Goal: Information Seeking & Learning: Learn about a topic

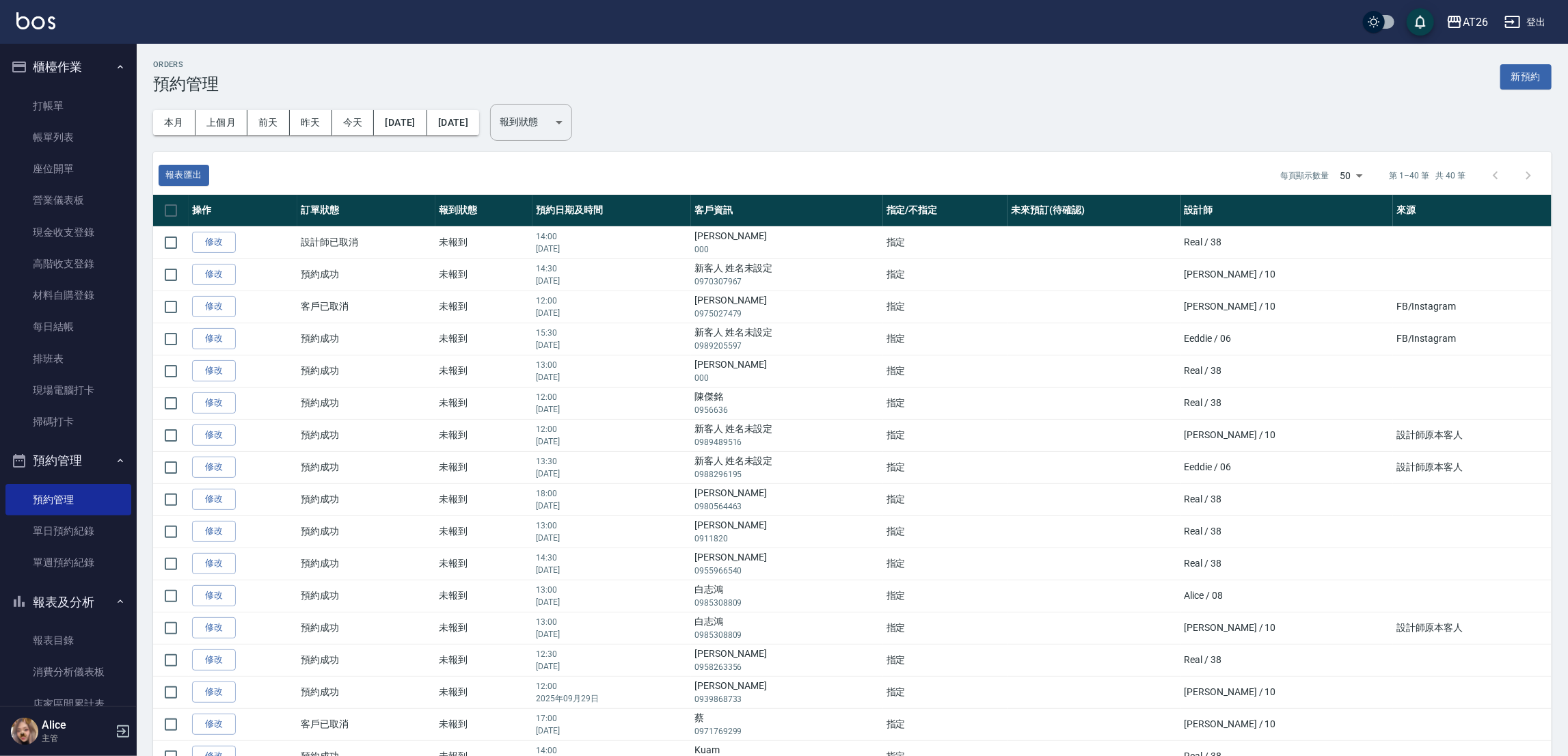
drag, startPoint x: 64, startPoint y: 143, endPoint x: 215, endPoint y: 0, distance: 208.0
click at [64, 143] on link "帳單列表" at bounding box center [68, 137] width 126 height 32
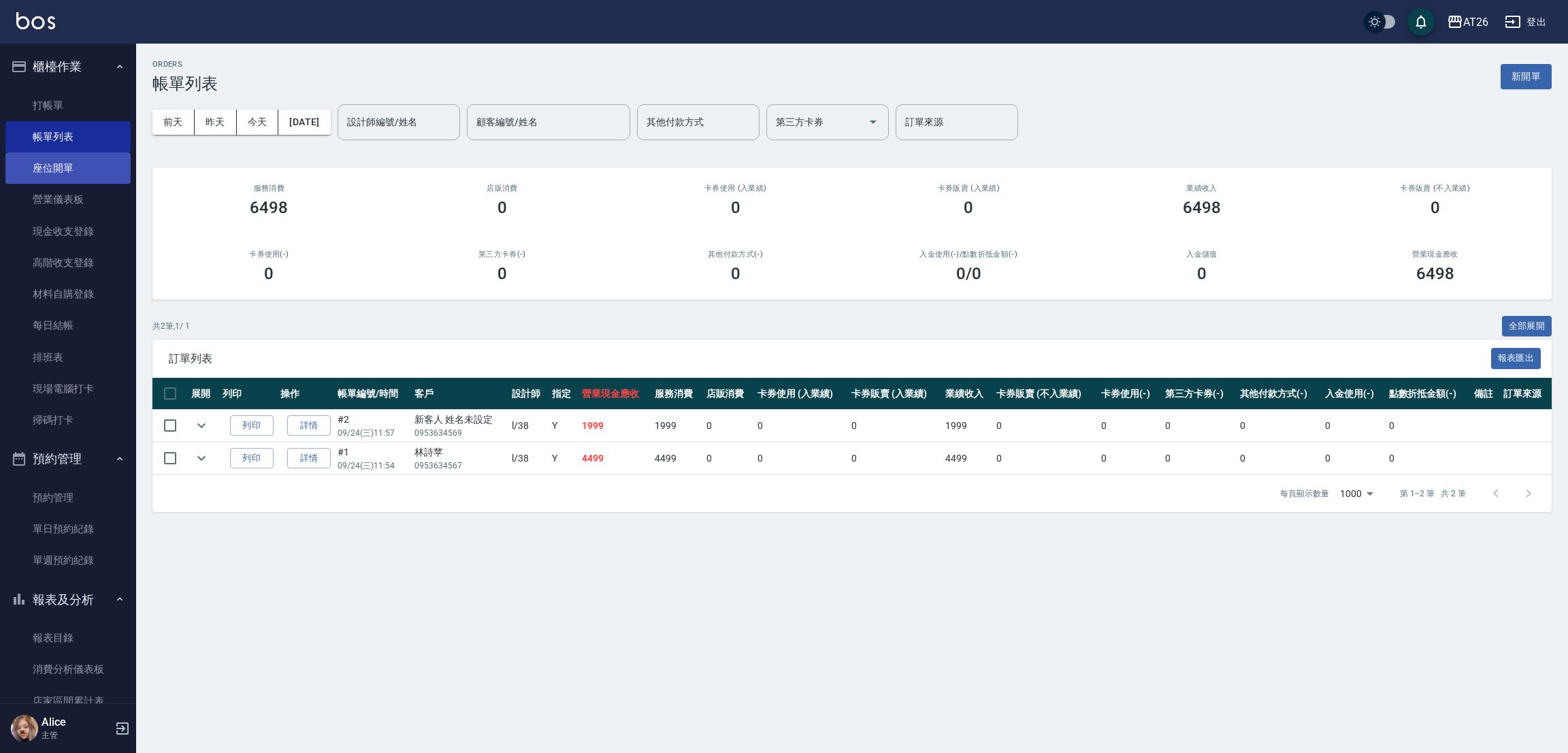
click at [46, 164] on link "座位開單" at bounding box center [68, 168] width 125 height 32
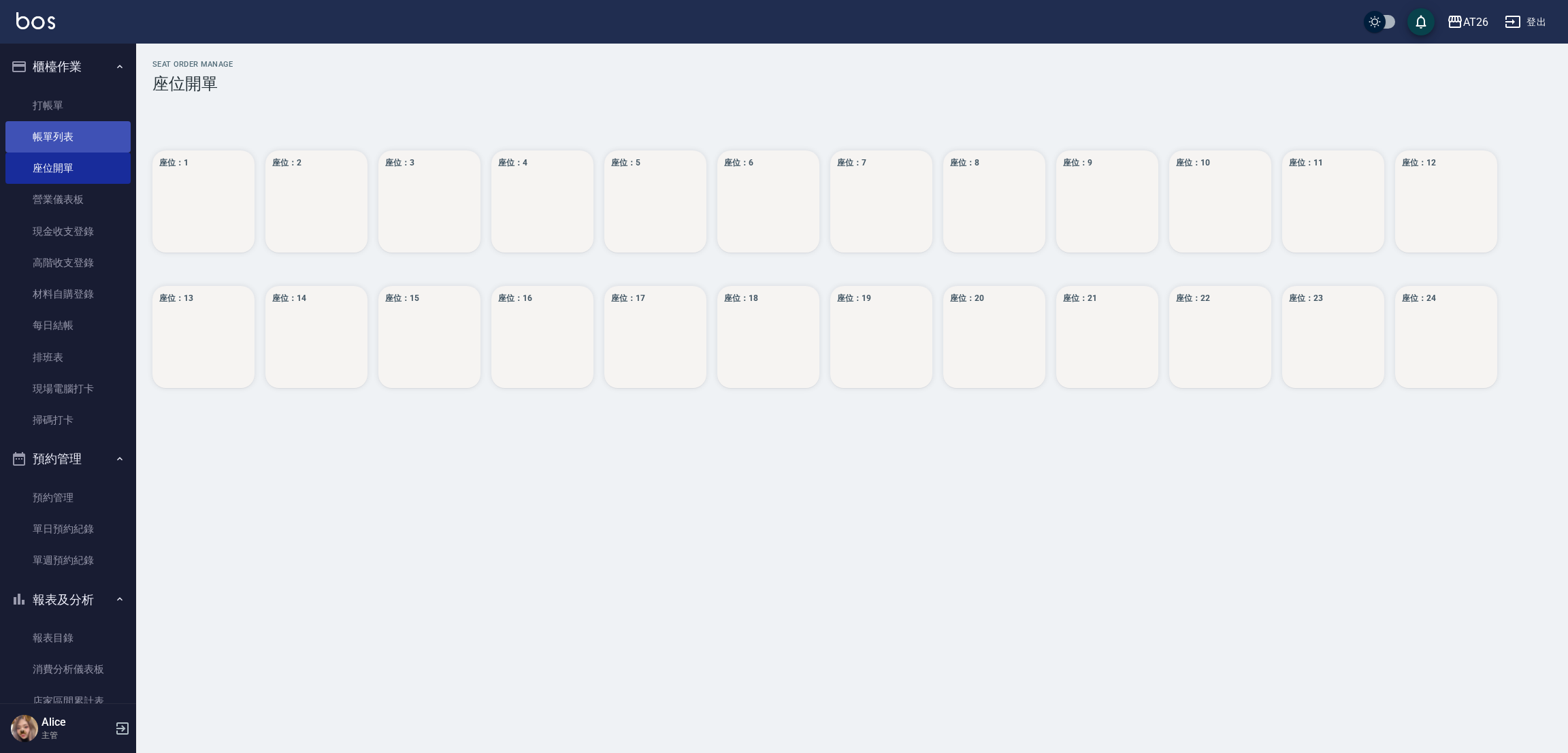
click at [56, 144] on link "帳單列表" at bounding box center [68, 136] width 125 height 32
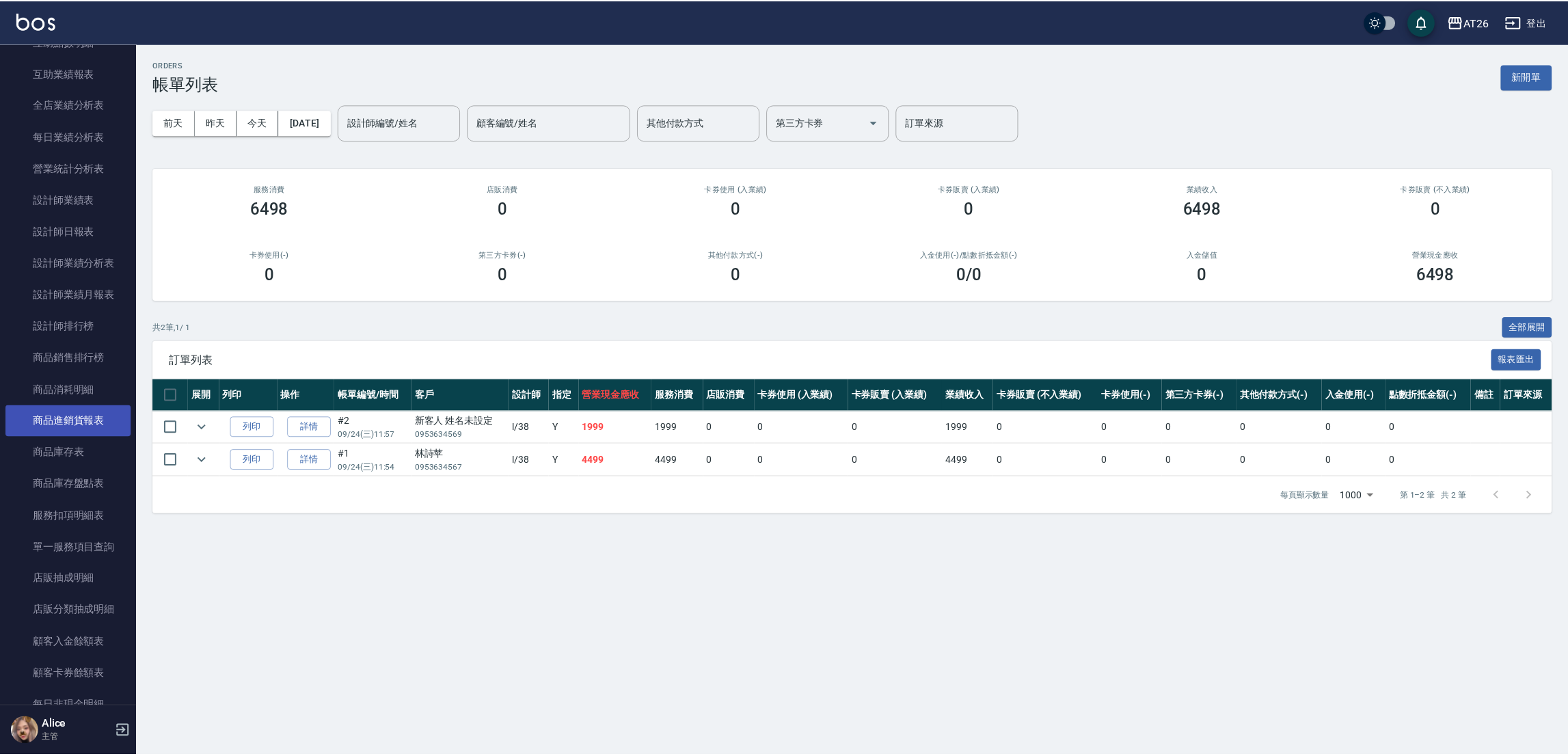
scroll to position [718, 0]
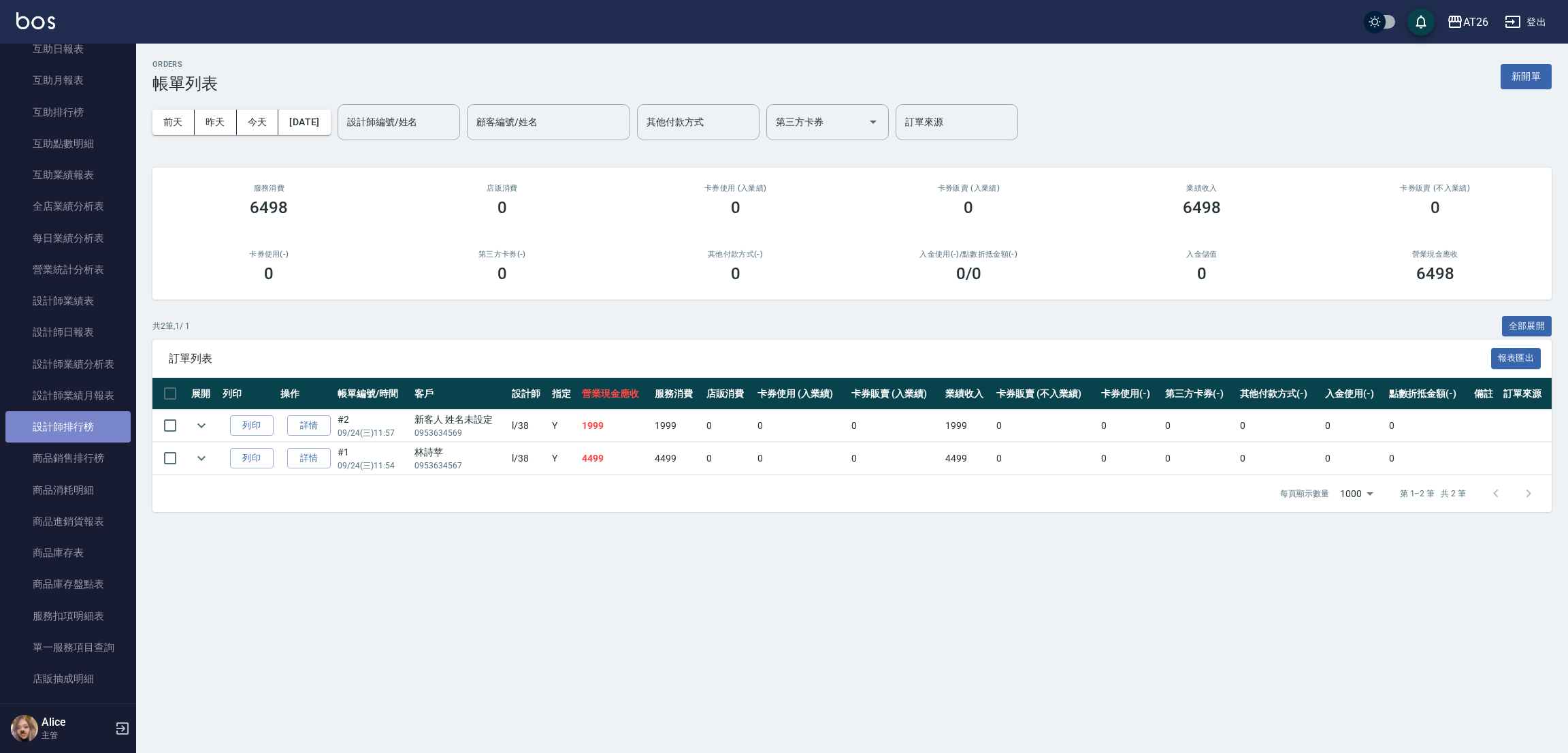
click at [97, 425] on link "設計師排行榜" at bounding box center [68, 427] width 125 height 32
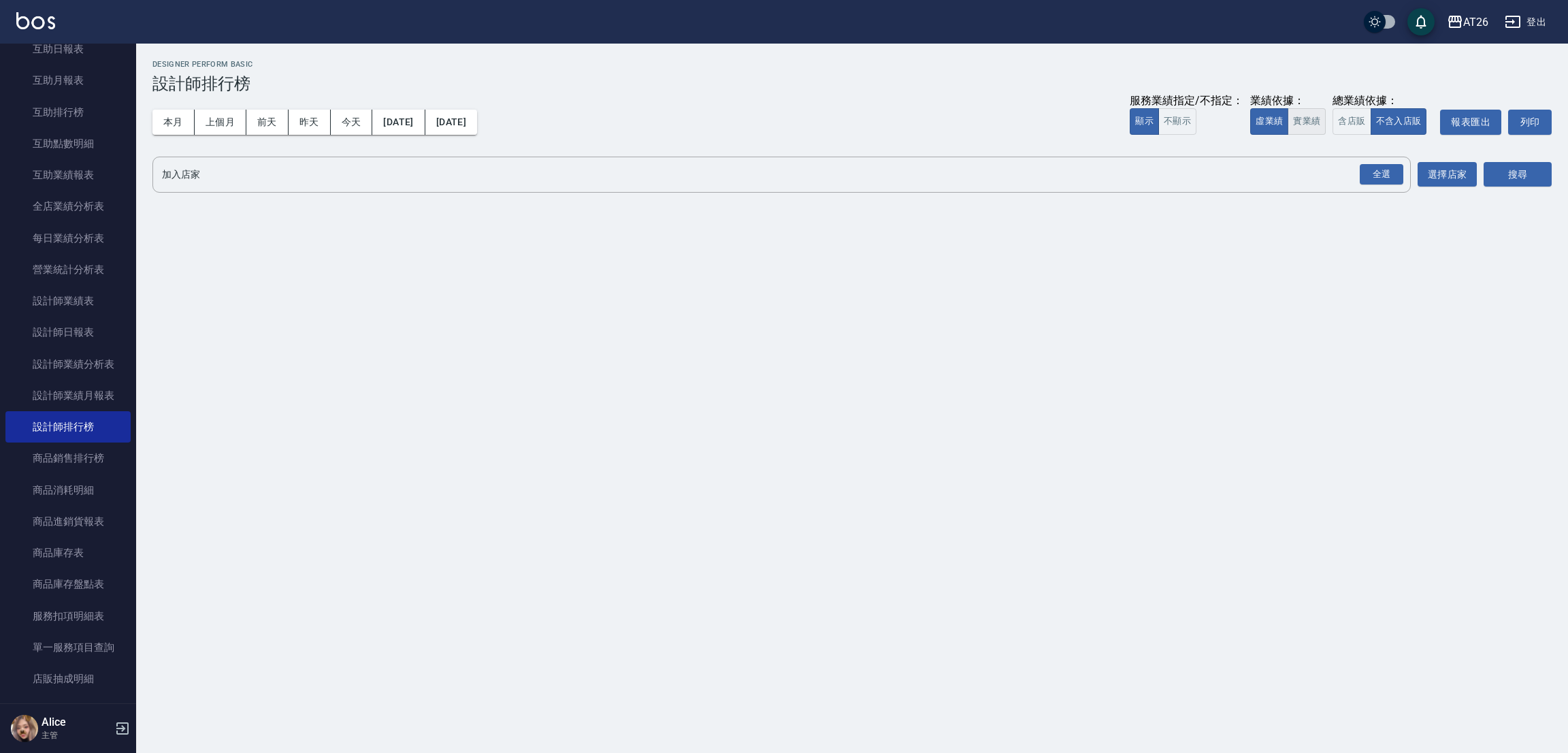
click at [1292, 120] on button "實業績" at bounding box center [1307, 122] width 38 height 27
click at [1373, 181] on div "全選" at bounding box center [1382, 174] width 44 height 21
click at [1543, 175] on button "搜尋" at bounding box center [1517, 175] width 68 height 25
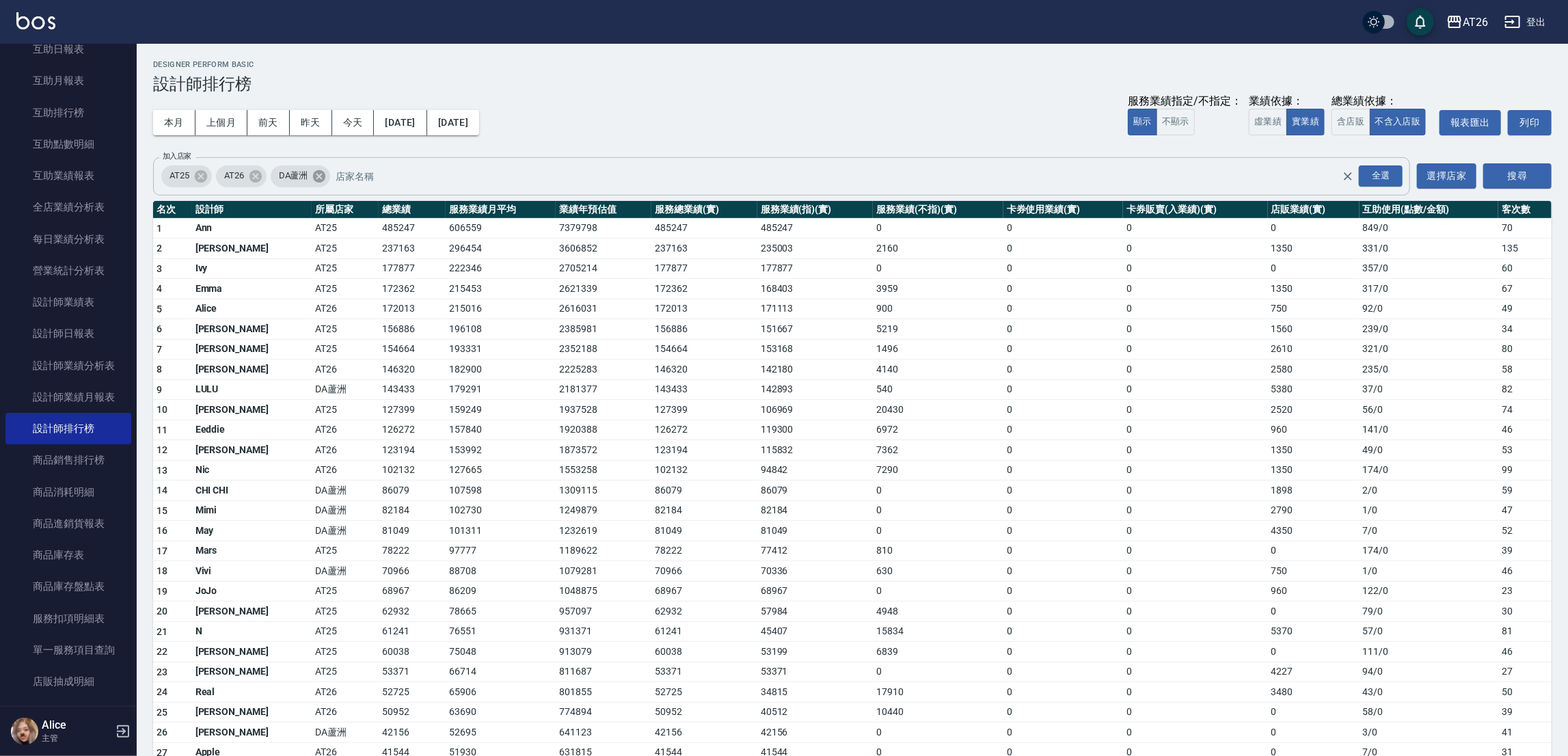
click at [317, 172] on icon at bounding box center [319, 175] width 12 height 12
click at [1503, 186] on button "搜尋" at bounding box center [1516, 176] width 68 height 25
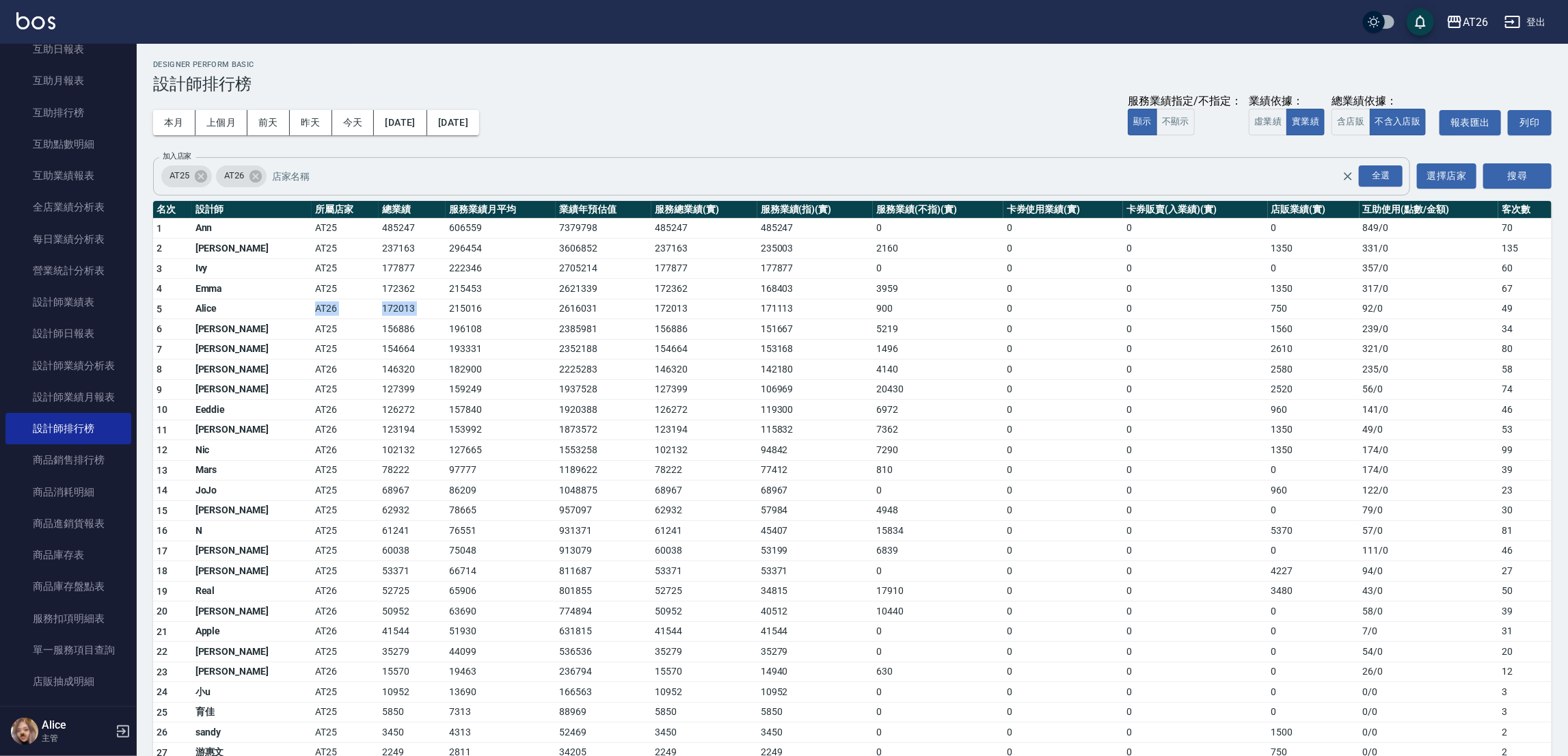
drag, startPoint x: 232, startPoint y: 312, endPoint x: 397, endPoint y: 305, distance: 165.1
click at [397, 305] on tr "5 Alice AT26 172013 215016 2616031 172013 171113 900 0 0 750 92 / 0 49" at bounding box center [852, 308] width 1398 height 20
click at [445, 305] on td "215016" at bounding box center [500, 308] width 110 height 20
click at [379, 289] on td "172362" at bounding box center [412, 289] width 67 height 20
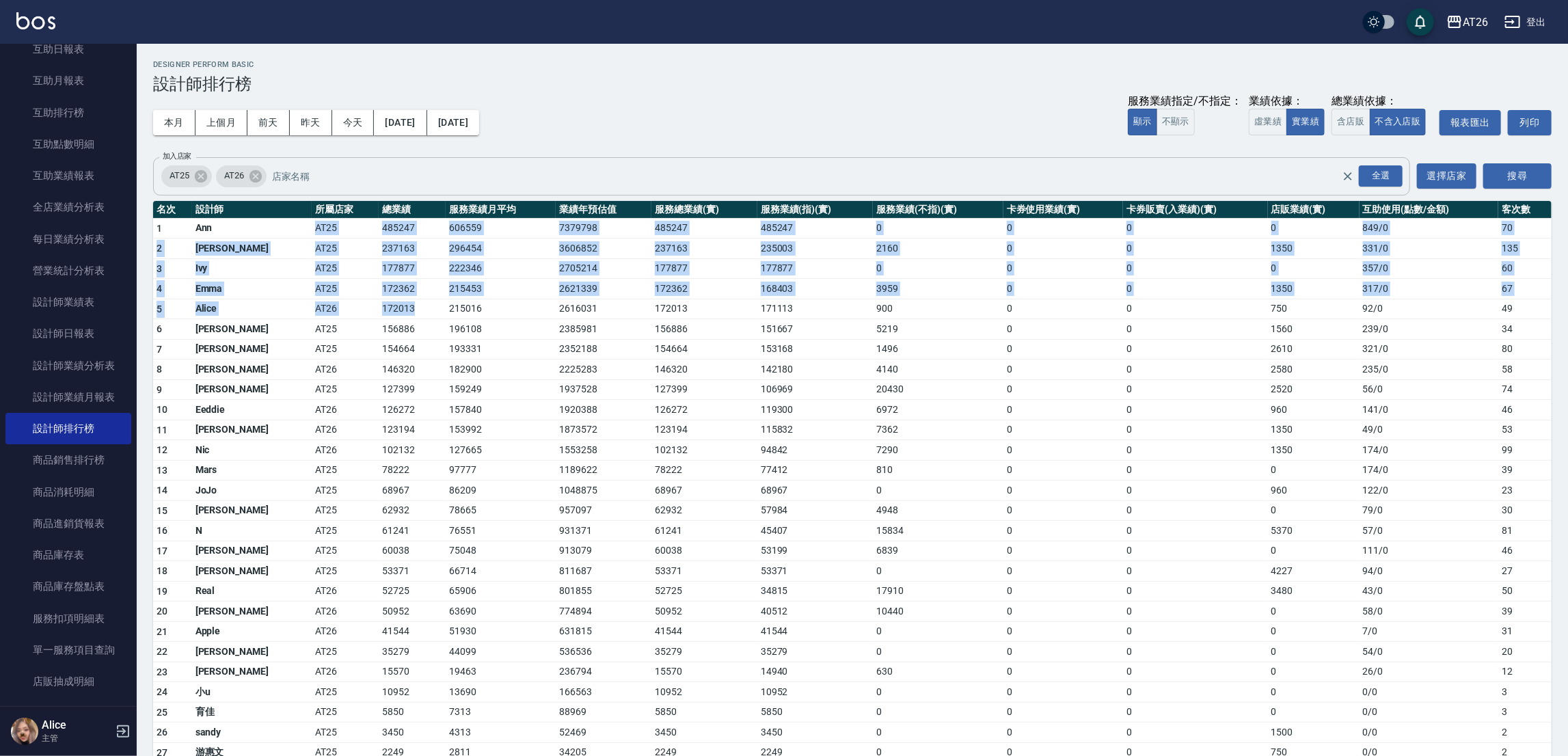
drag, startPoint x: 383, startPoint y: 305, endPoint x: 224, endPoint y: 234, distance: 174.1
click at [224, 234] on tbody "1 Ann AT25 485247 606559 7379798 485247 485247 0 0 0 0 849 / 0 70 2 [PERSON_NAM…" at bounding box center [852, 539] width 1398 height 643
click at [228, 236] on td "Ann" at bounding box center [251, 228] width 119 height 20
drag, startPoint x: 186, startPoint y: 220, endPoint x: 442, endPoint y: 300, distance: 268.2
click at [442, 300] on tbody "1 Ann AT25 485247 606559 7379798 485247 485247 0 0 0 0 849 / 0 70 2 [PERSON_NAM…" at bounding box center [852, 539] width 1398 height 643
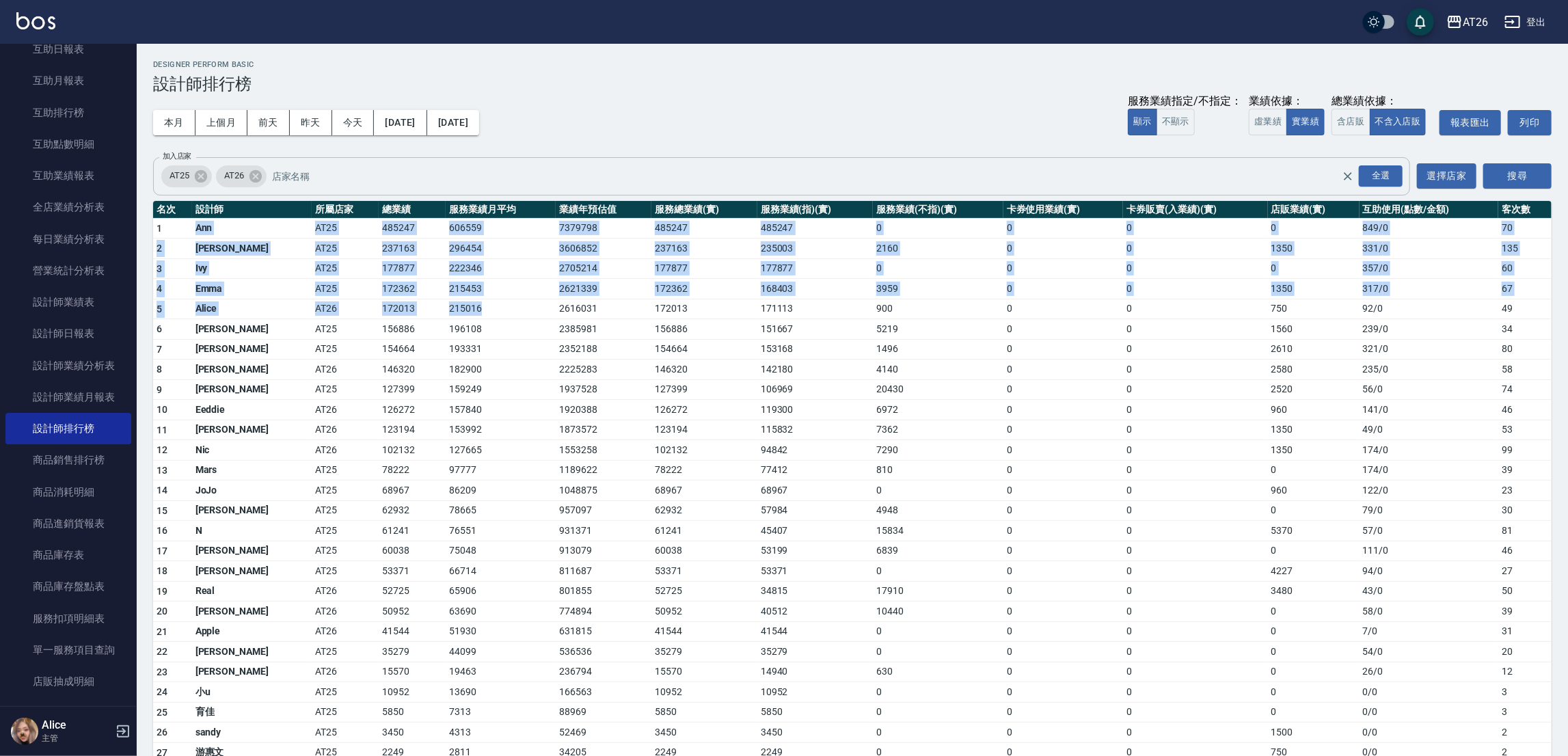
click at [445, 300] on td "215016" at bounding box center [500, 308] width 110 height 20
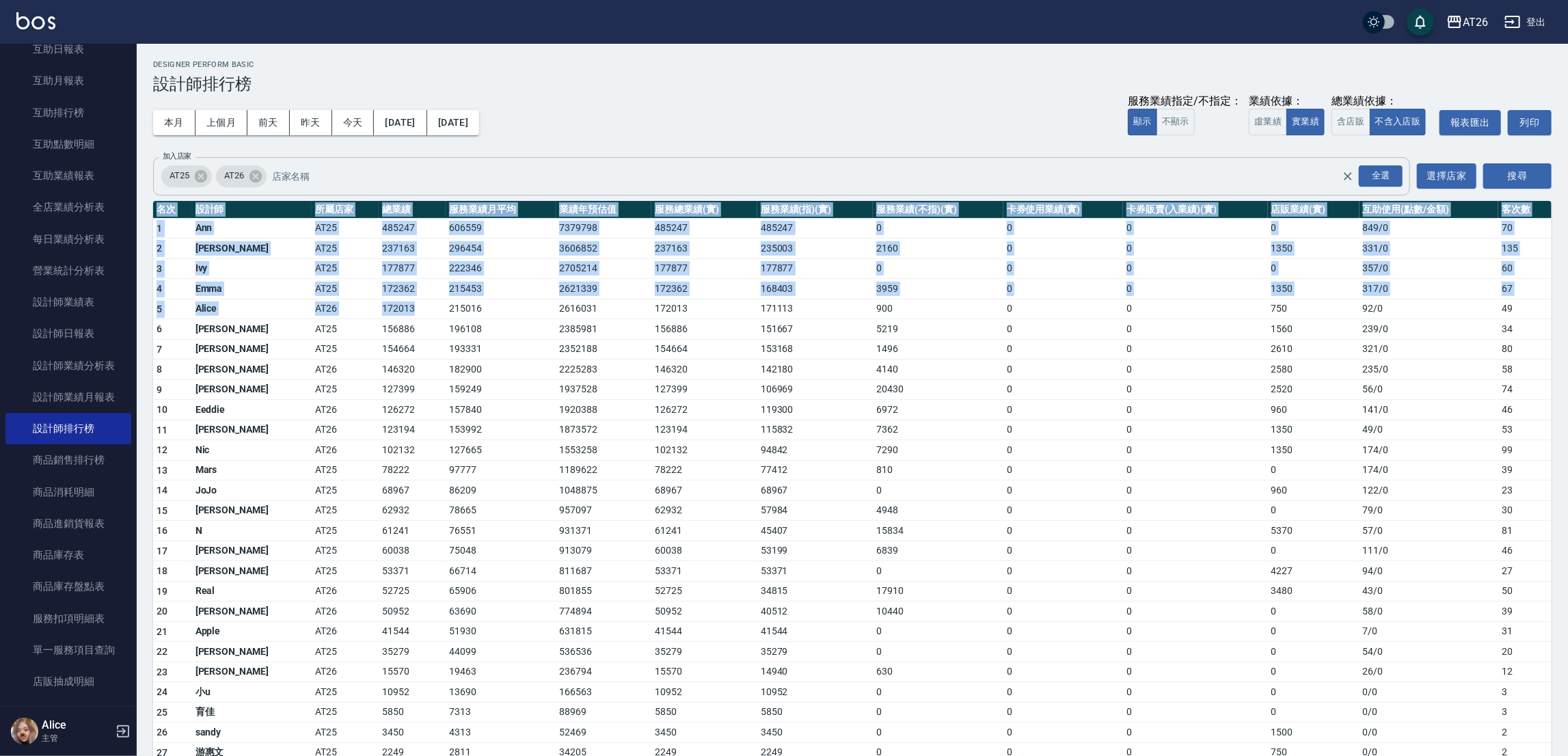
drag, startPoint x: 179, startPoint y: 305, endPoint x: 139, endPoint y: 202, distance: 110.5
click at [139, 202] on div "AT26 [DATE] - [DATE] 設計師排行榜 列印時間： [DATE][PHONE_NUMBER]:24 Designer Perform Basi…" at bounding box center [852, 460] width 1431 height 834
click at [317, 230] on td "AT25" at bounding box center [345, 228] width 67 height 20
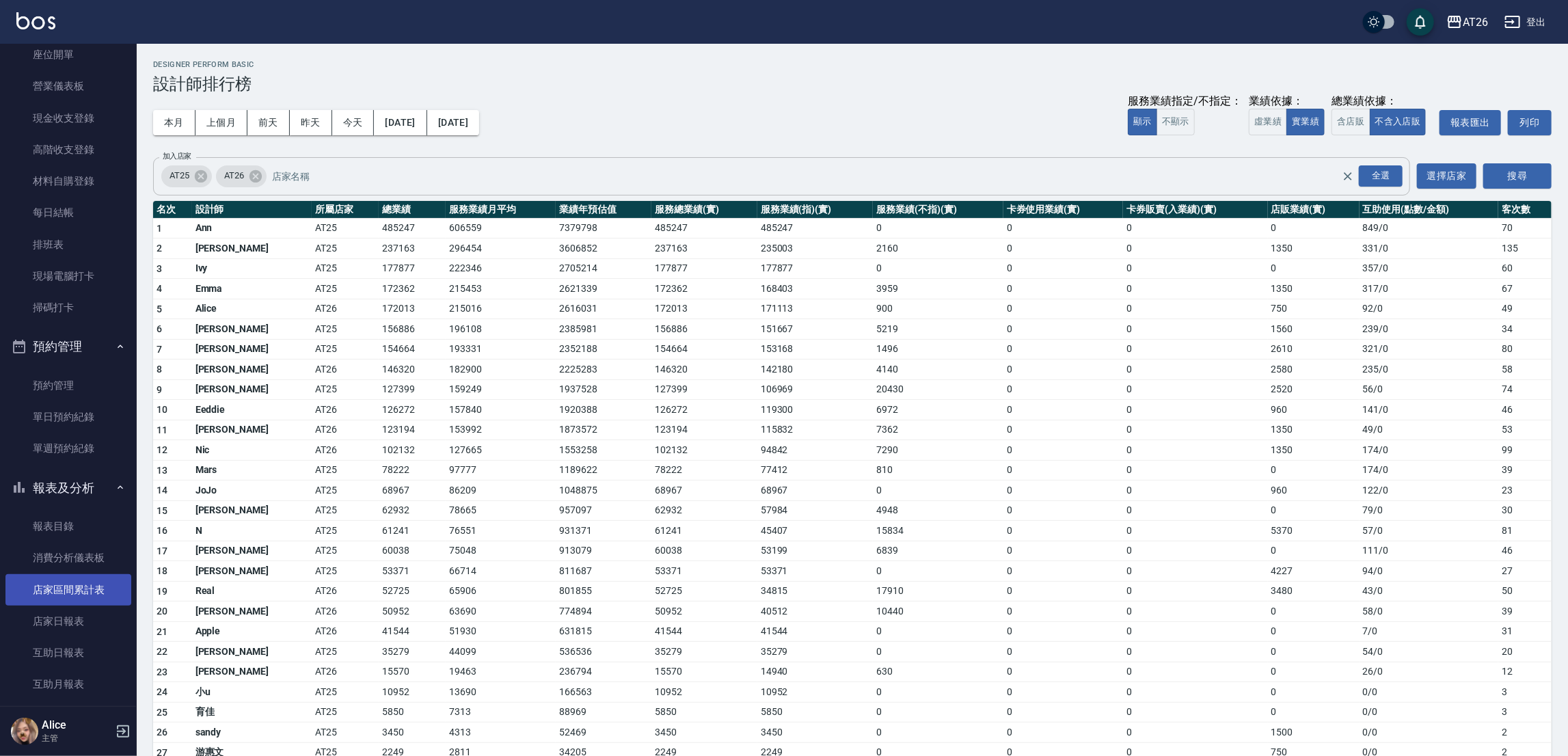
scroll to position [205, 0]
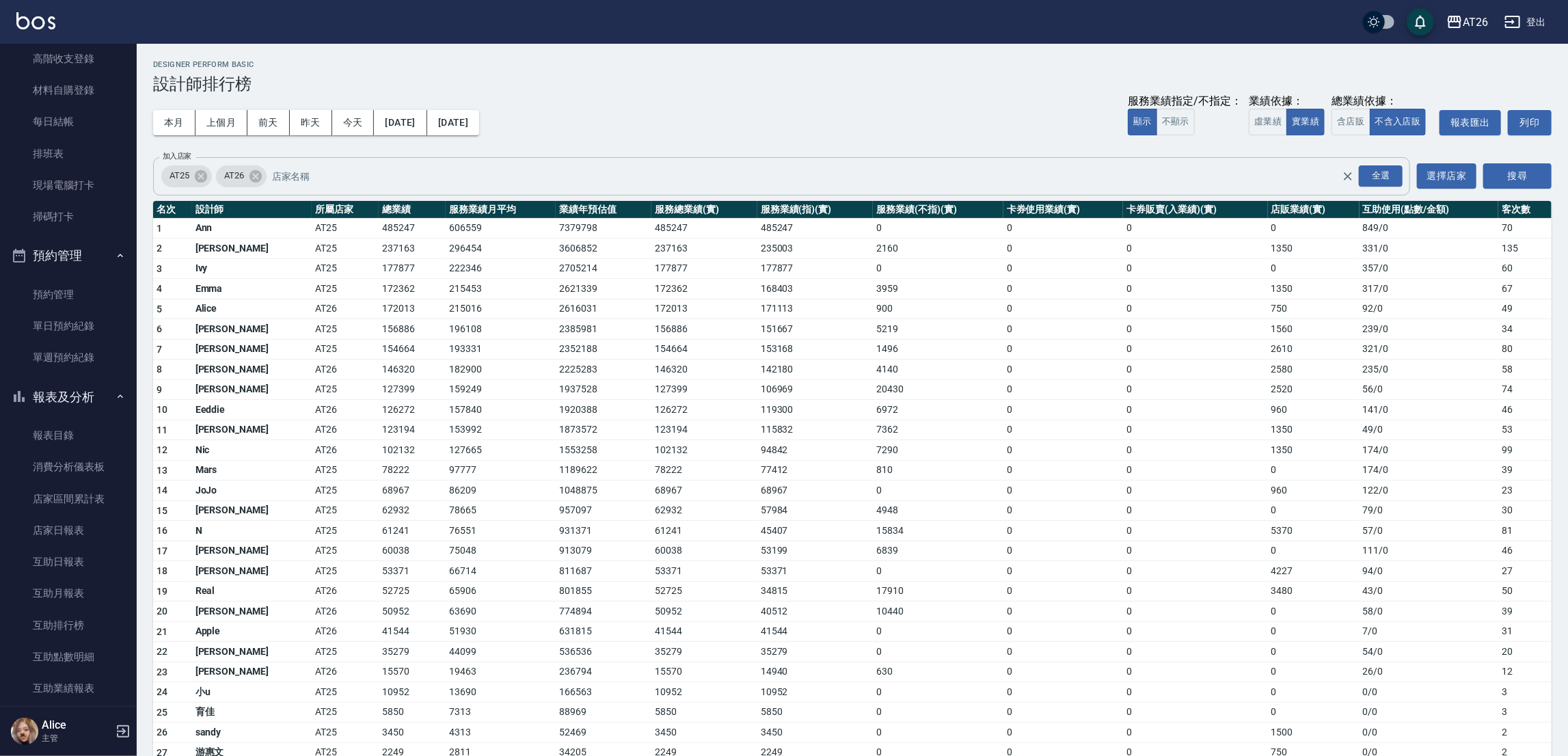
click at [75, 383] on button "報表及分析" at bounding box center [68, 397] width 126 height 35
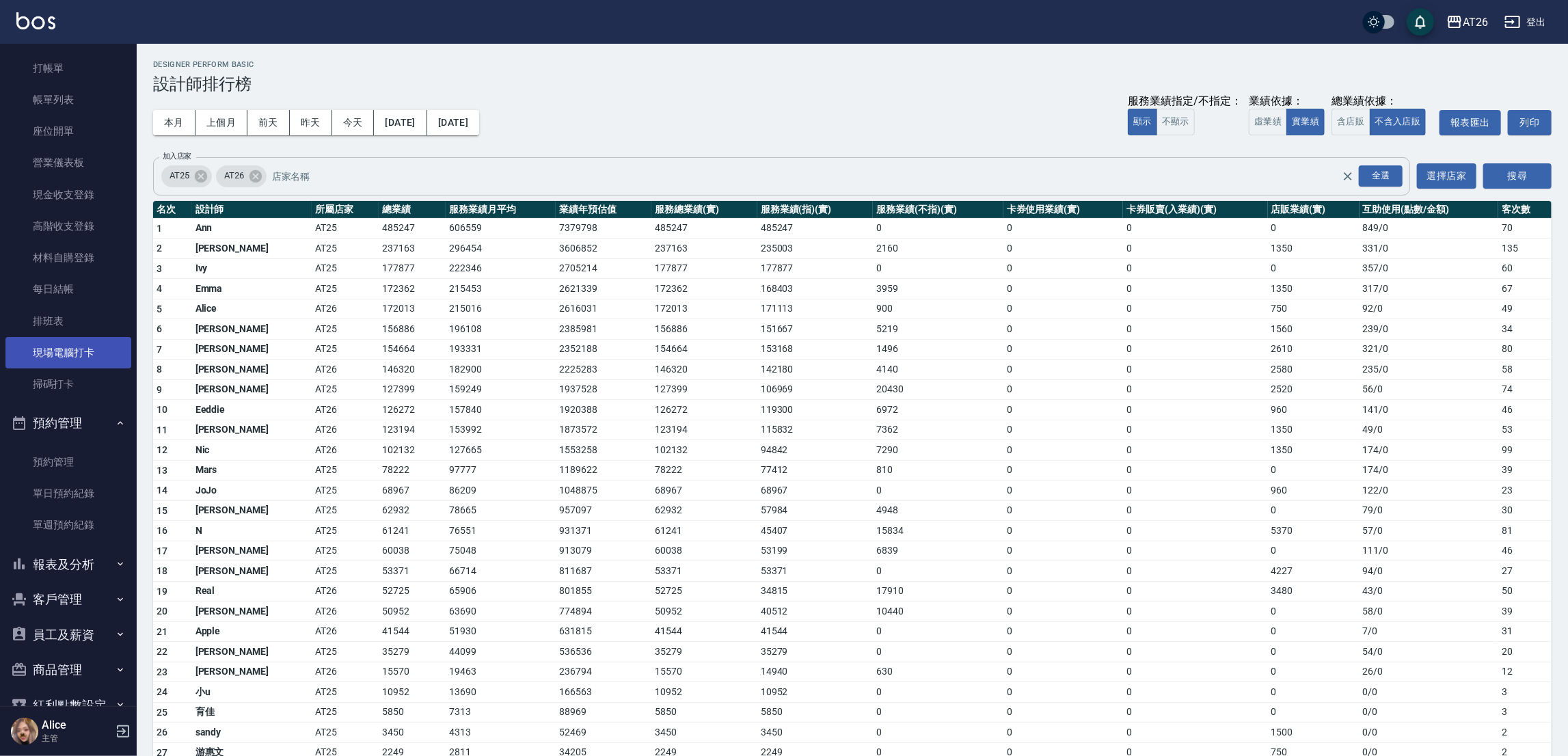
scroll to position [2, 0]
click at [63, 441] on button "預約管理" at bounding box center [68, 459] width 126 height 35
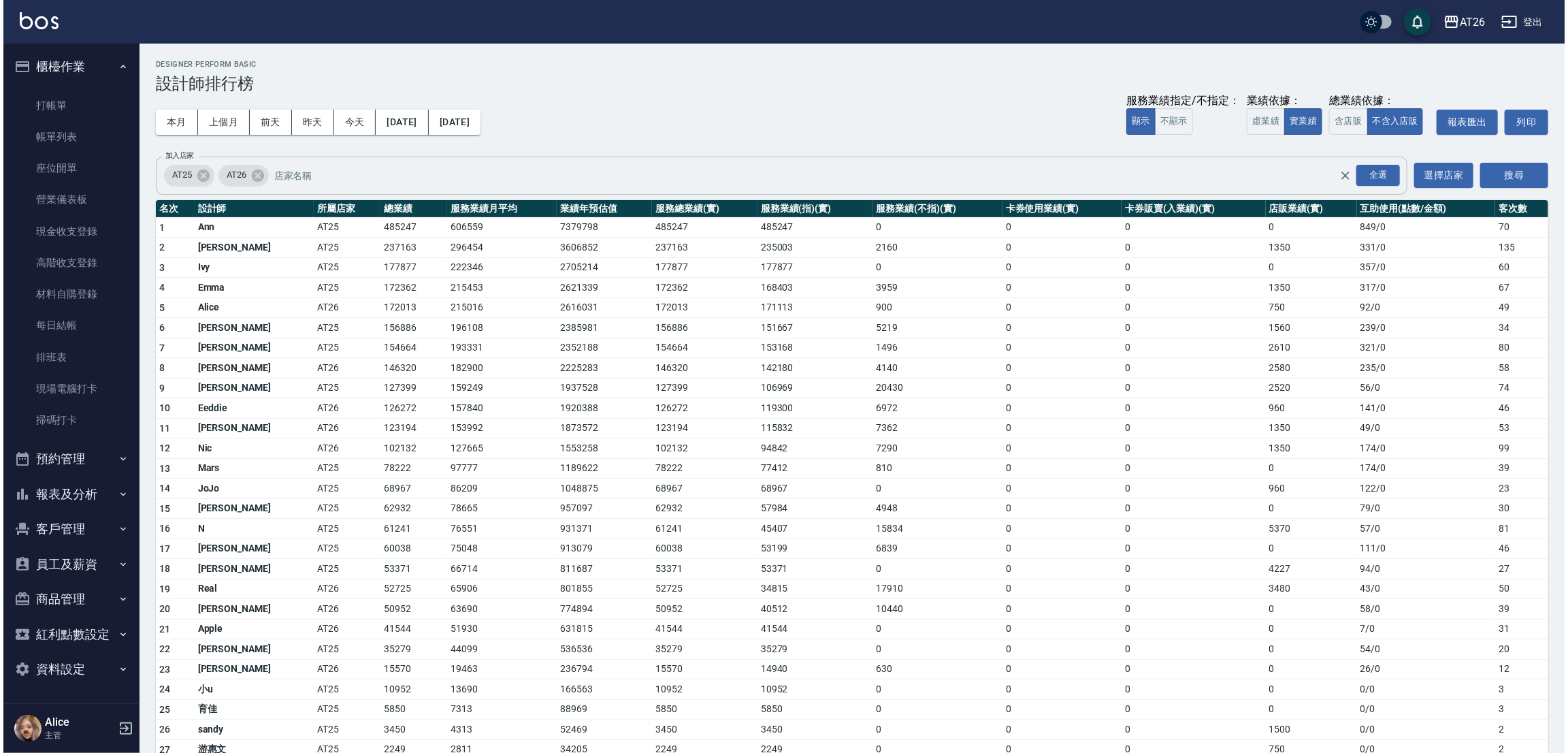
scroll to position [0, 0]
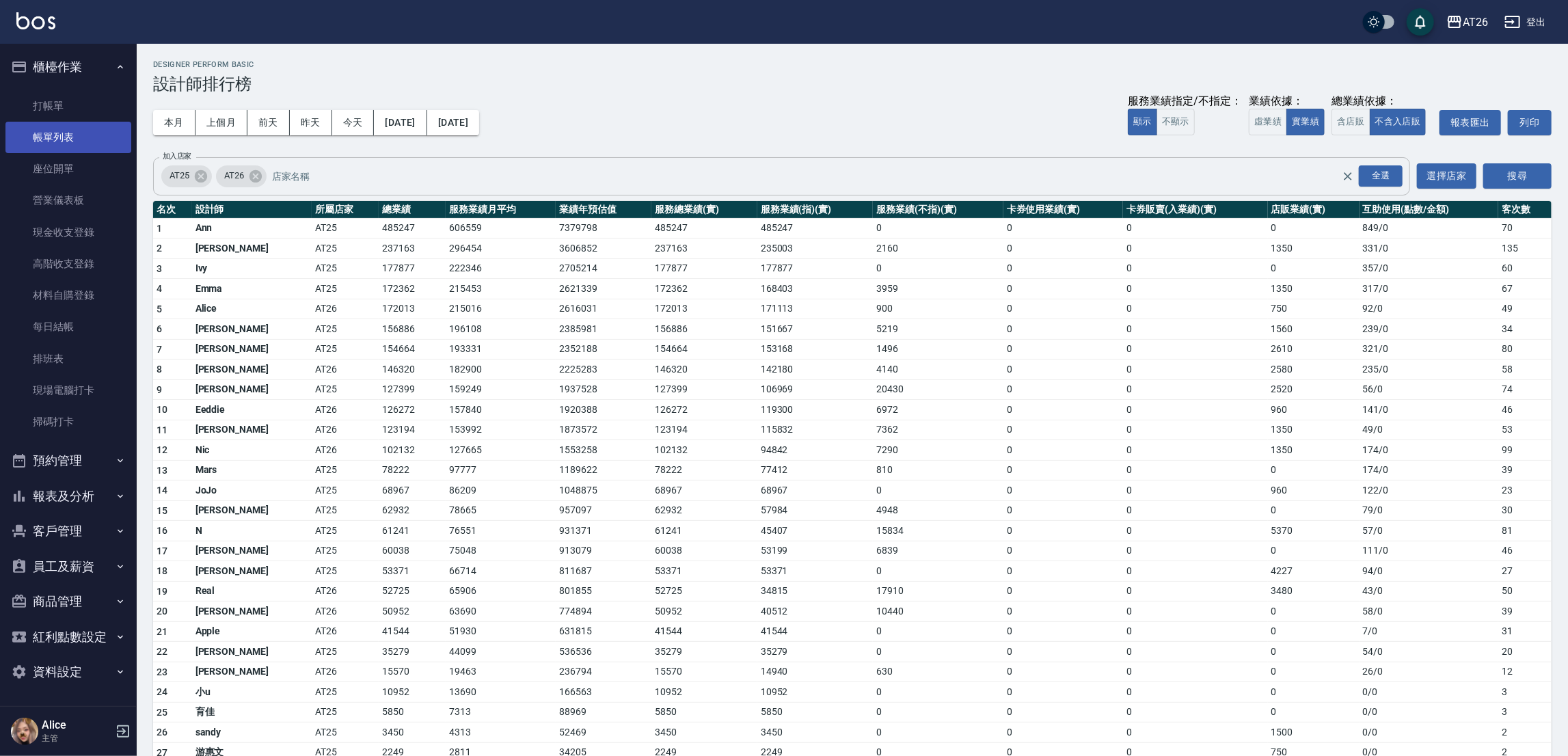
click at [49, 143] on link "帳單列表" at bounding box center [68, 137] width 126 height 32
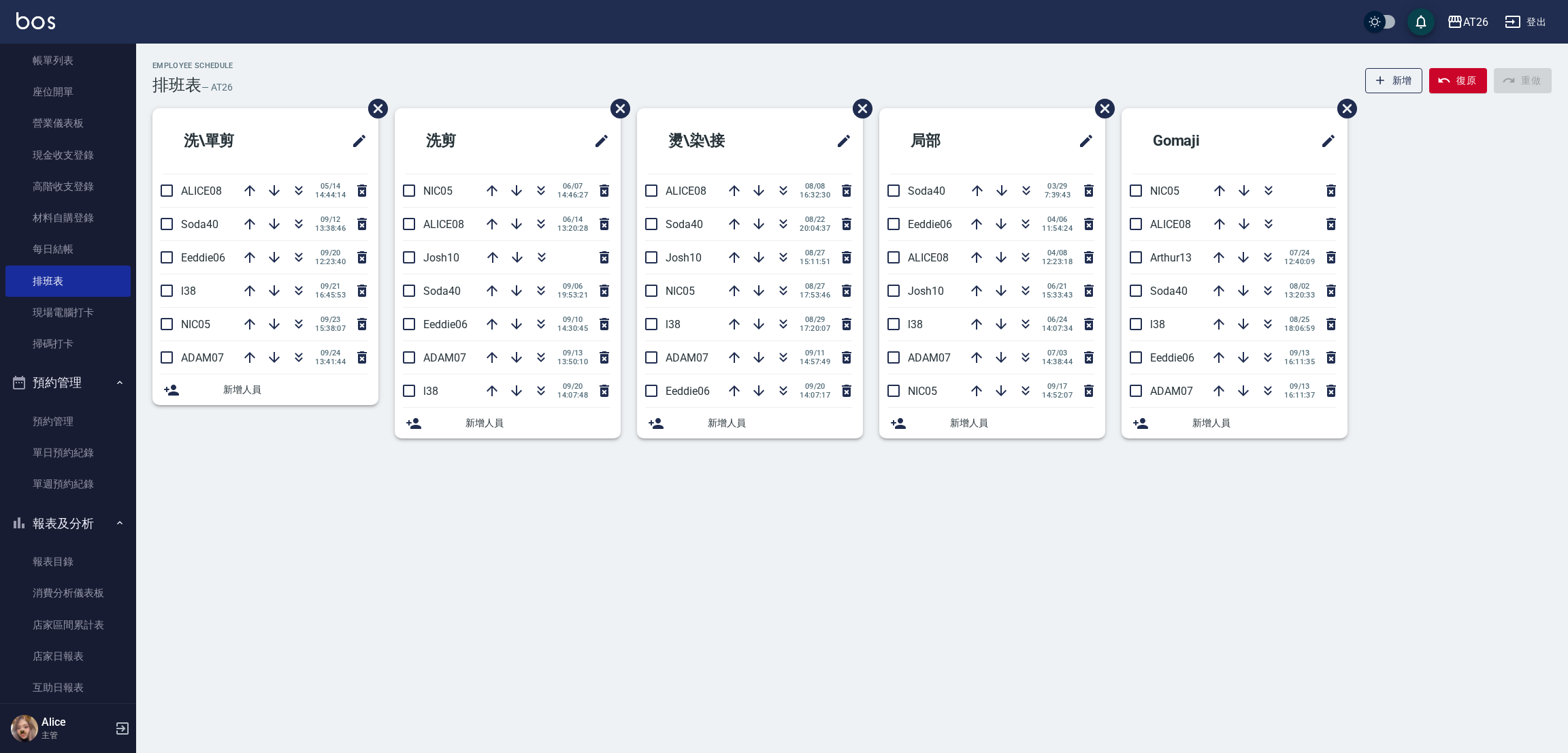
scroll to position [205, 0]
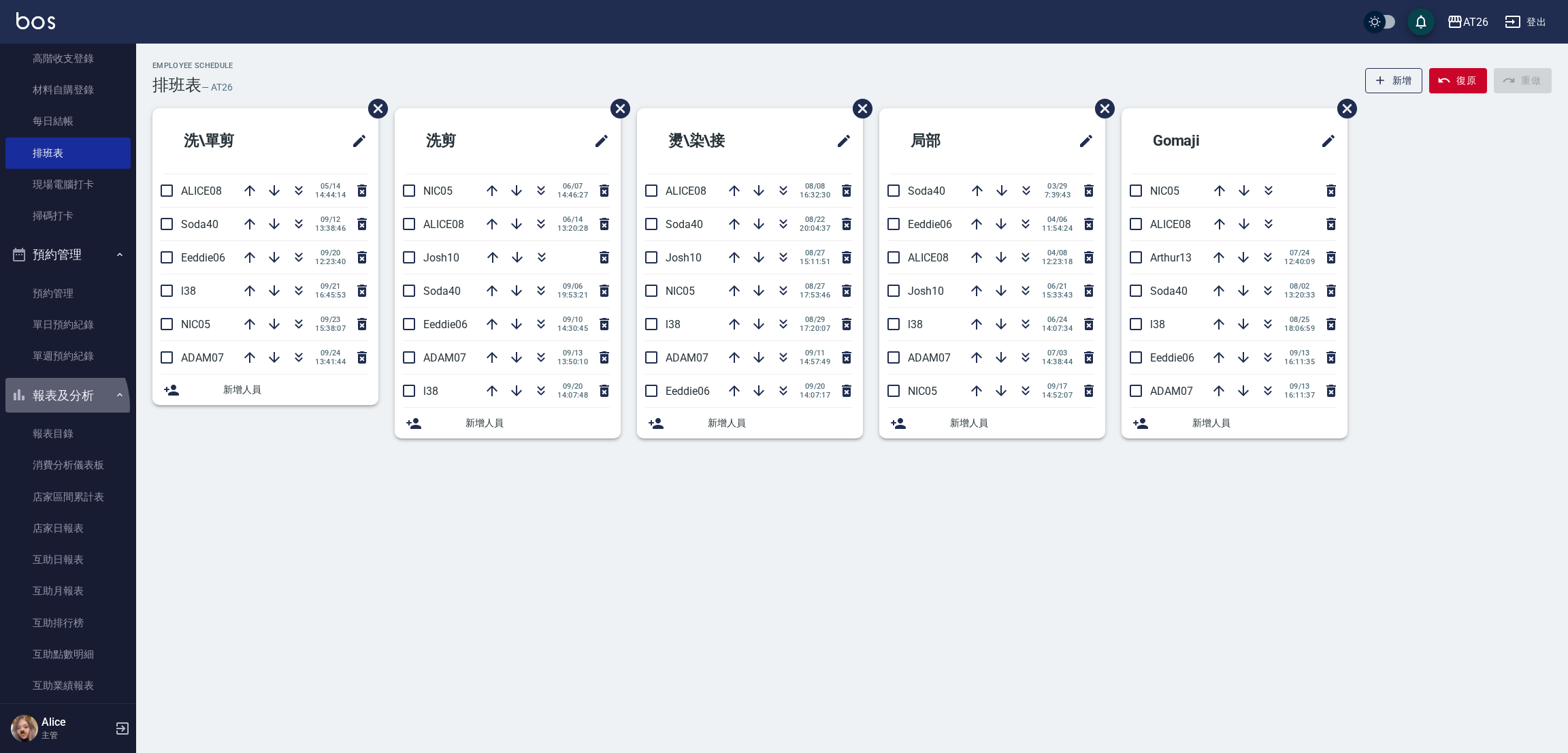
click at [41, 406] on button "報表及分析" at bounding box center [68, 395] width 125 height 35
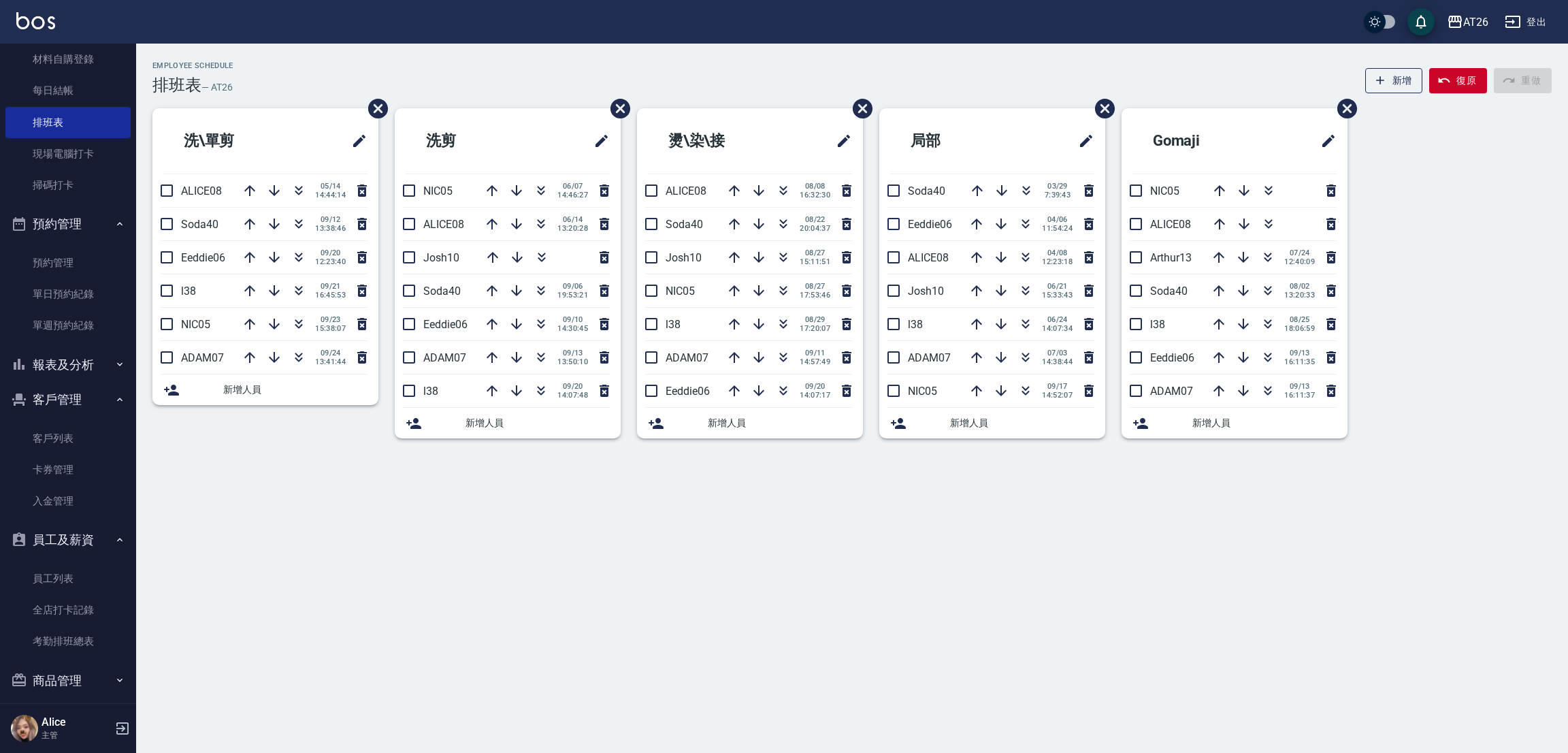
scroll to position [306, 0]
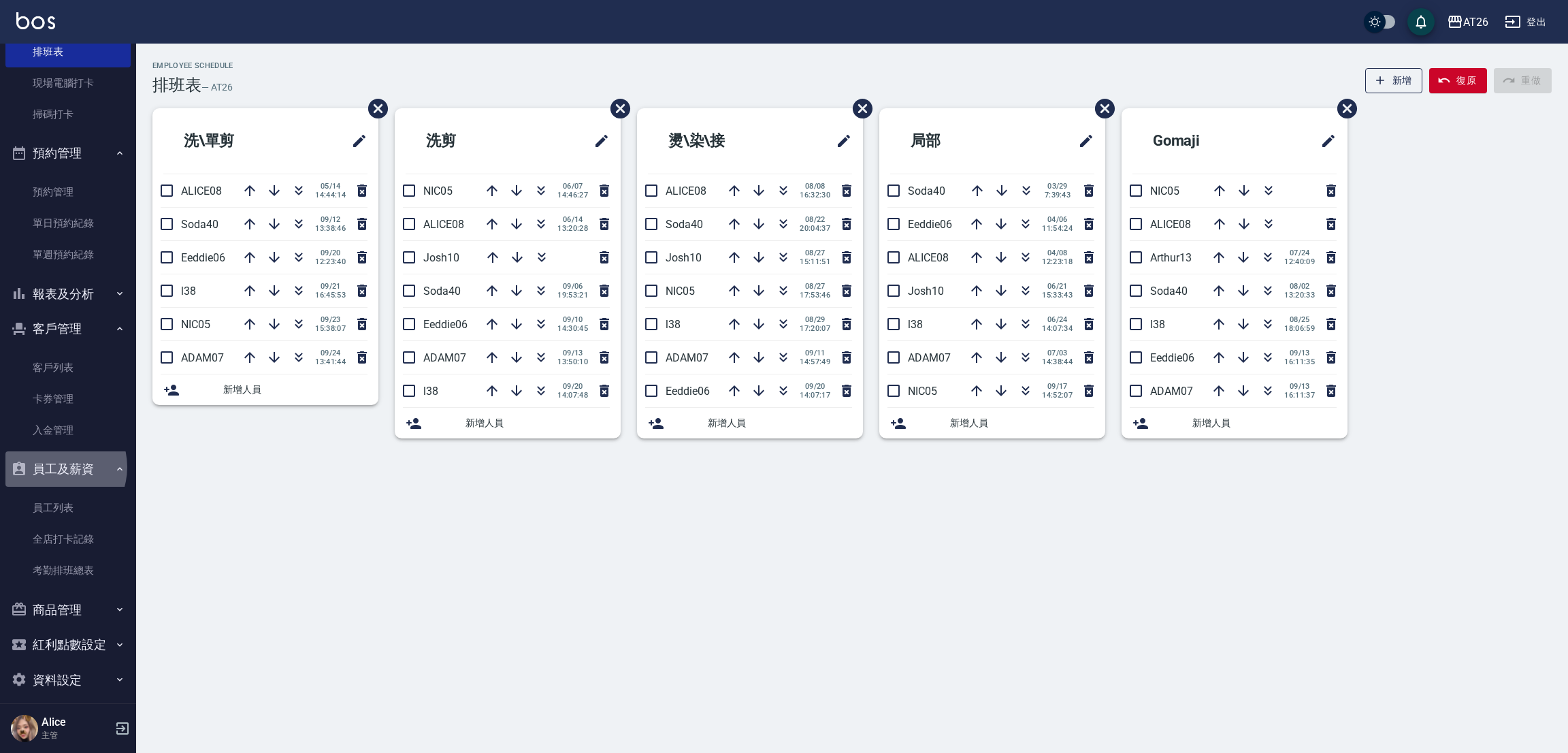
click at [54, 466] on button "員工及薪資" at bounding box center [68, 469] width 125 height 35
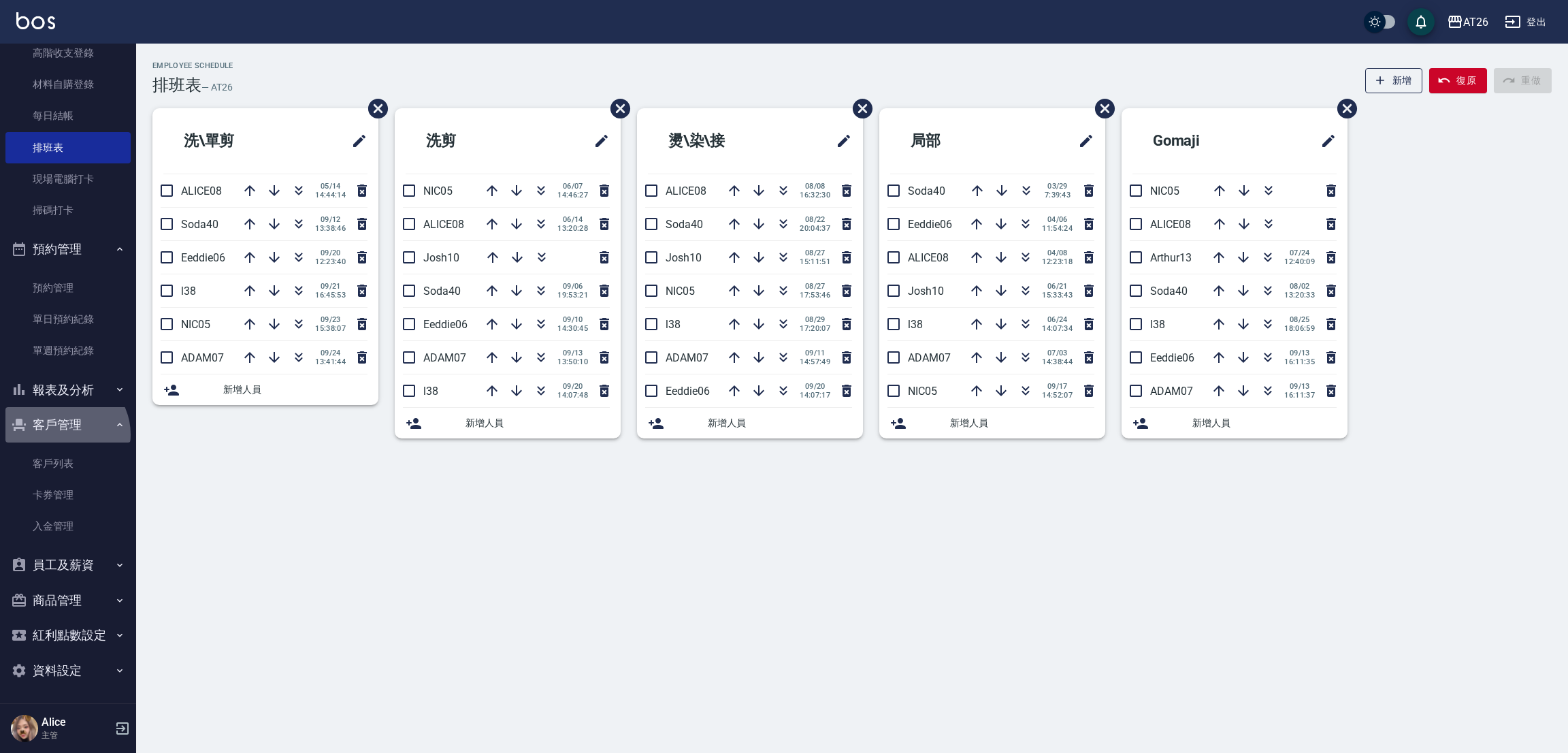
click at [64, 434] on button "客戶管理" at bounding box center [68, 425] width 125 height 35
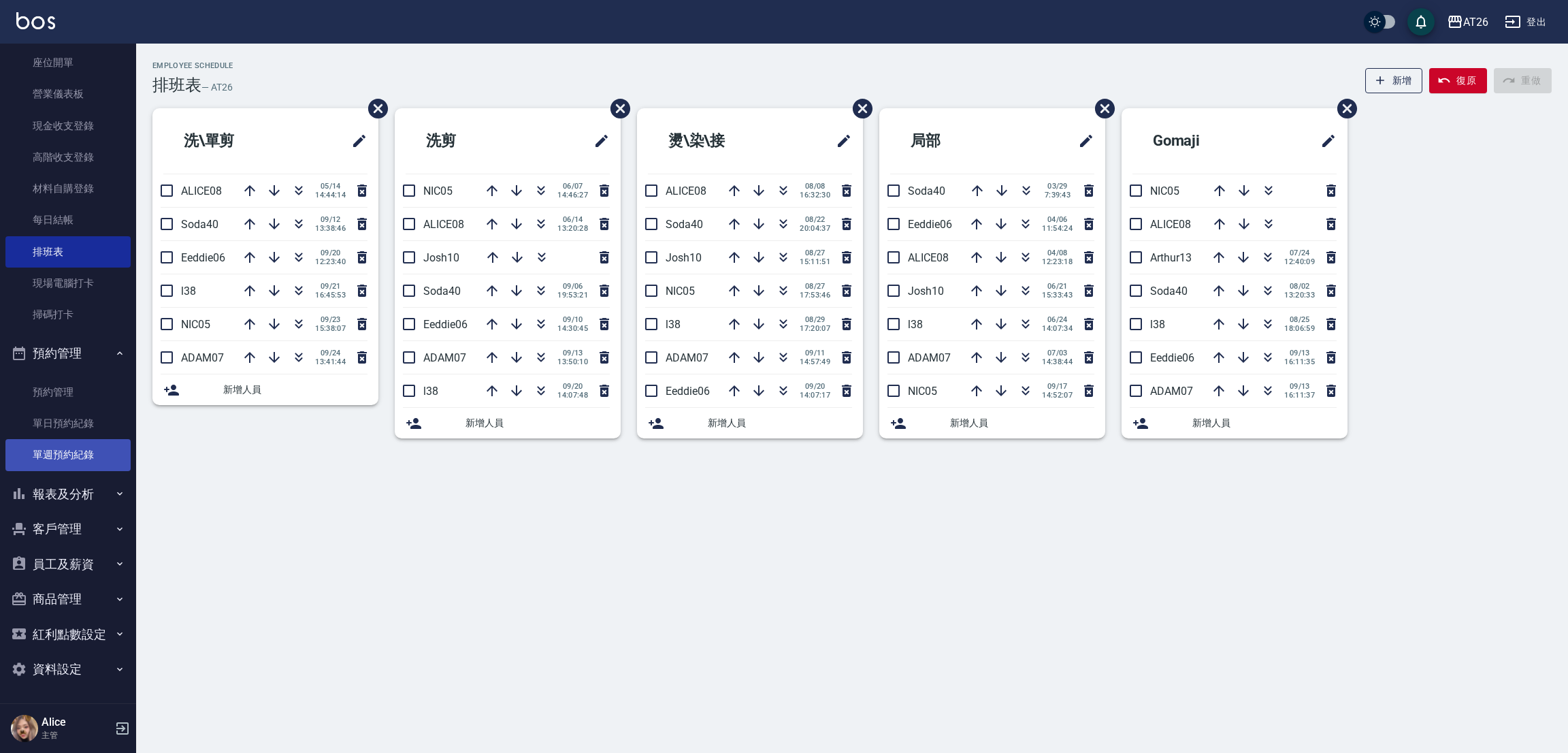
scroll to position [104, 0]
click at [83, 349] on button "預約管理" at bounding box center [68, 354] width 125 height 35
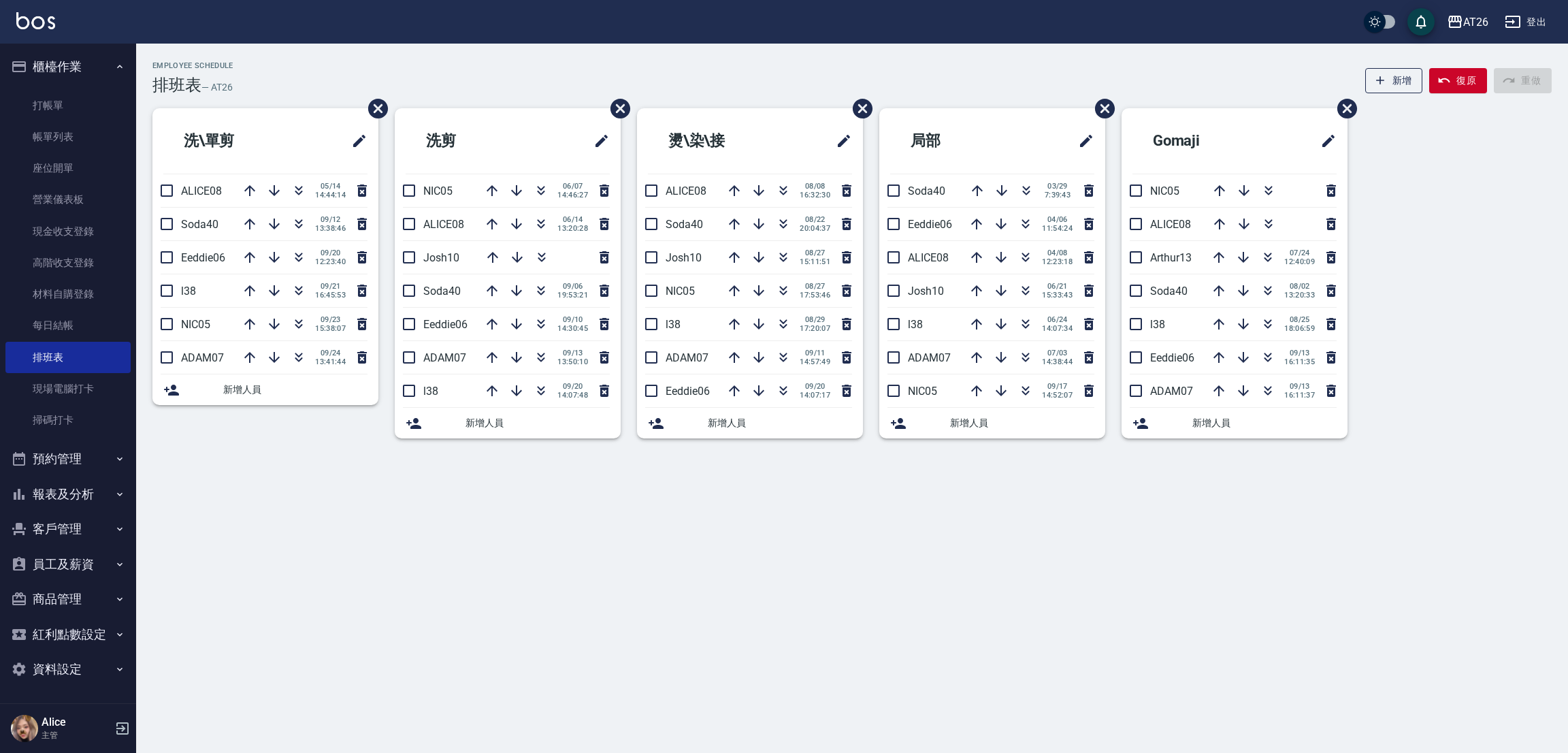
scroll to position [0, 0]
